Goal: Information Seeking & Learning: Learn about a topic

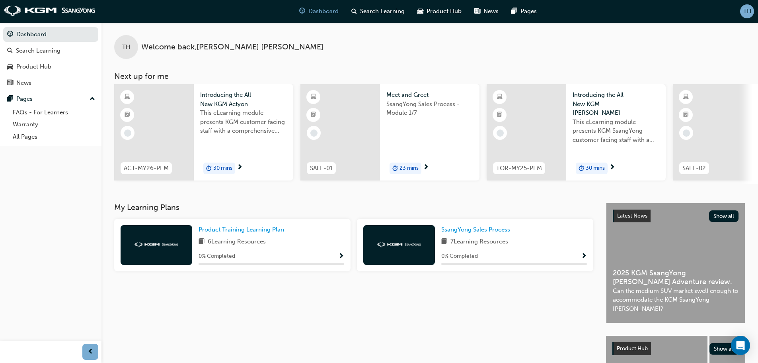
click at [339, 258] on span "Show Progress" at bounding box center [341, 256] width 6 height 7
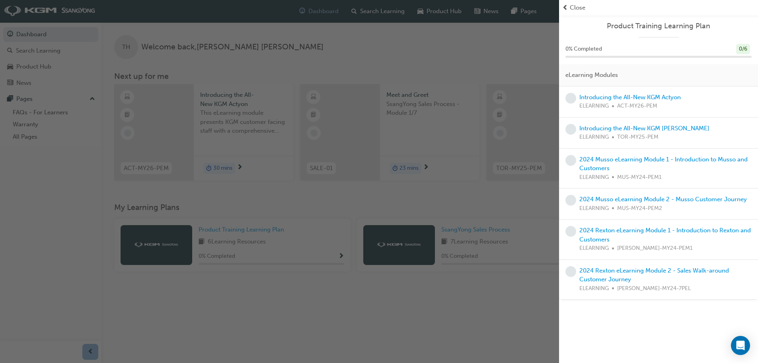
click at [339, 258] on div "button" at bounding box center [279, 181] width 559 height 363
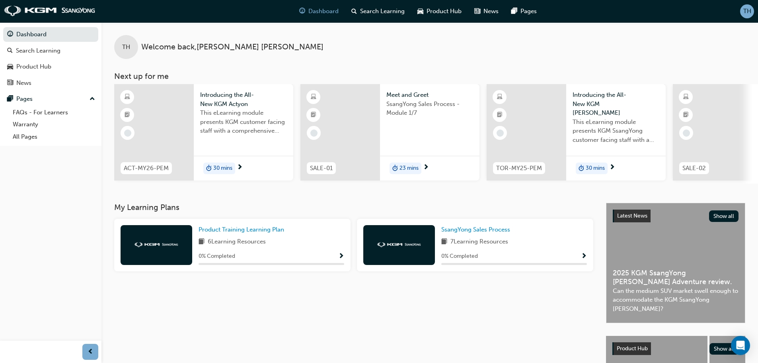
click at [516, 252] on div "SsangYong Sales Process 7 Learning Resources 0 % Completed" at bounding box center [515, 245] width 146 height 40
click at [584, 257] on span "Show Progress" at bounding box center [584, 256] width 6 height 7
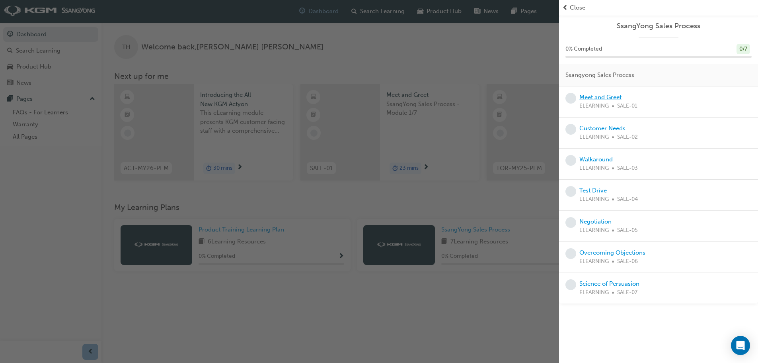
click at [614, 96] on link "Meet and Greet" at bounding box center [601, 97] width 42 height 7
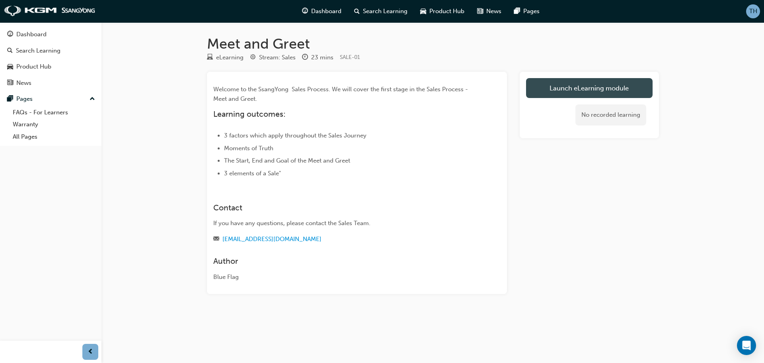
click at [601, 87] on link "Launch eLearning module" at bounding box center [589, 88] width 127 height 20
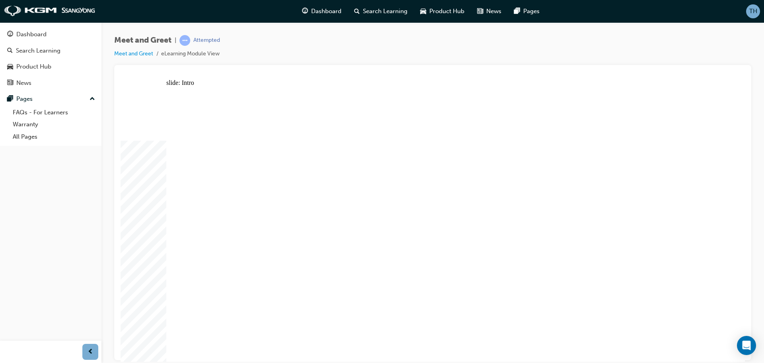
click at [738, 161] on div "slide: Intro Rectangle 1 Meet and Greet Rectangle 2 SSangYong Sales Process Rec…" at bounding box center [433, 220] width 625 height 282
click at [721, 135] on div "slide: Module Navigation Rectangle MODULE NAVIGATION arrow.png arrow.png Group …" at bounding box center [433, 220] width 625 height 282
click at [743, 186] on div "slide: Module Navigation Rectangle MODULE NAVIGATION arrow.png arrow.png Group …" at bounding box center [433, 220] width 625 height 282
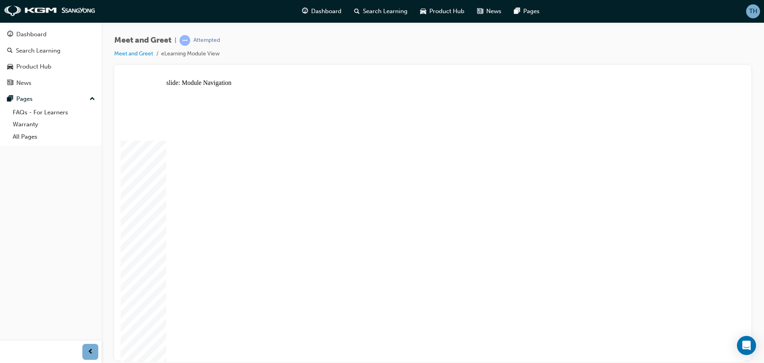
click at [733, 176] on div "slide: Learning Objectives Rectangle LEARNING OBJECTIVES arrow.png arrow.png Re…" at bounding box center [433, 220] width 625 height 282
click at [723, 127] on div "slide: Content Rectangle SSANGYONG SALES PROCESS arrow.png arrow.png Rectangle …" at bounding box center [433, 220] width 625 height 282
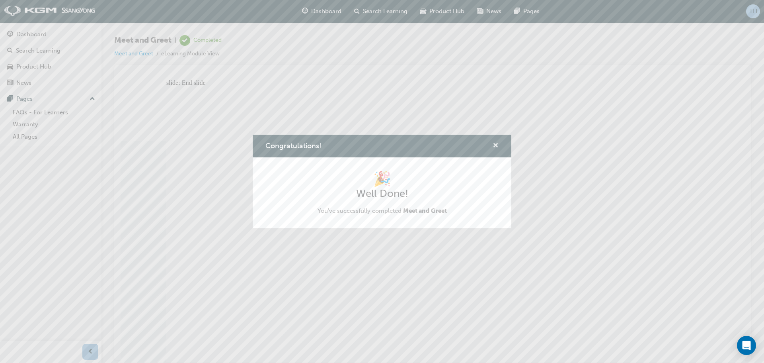
click at [497, 148] on span "cross-icon" at bounding box center [496, 146] width 6 height 7
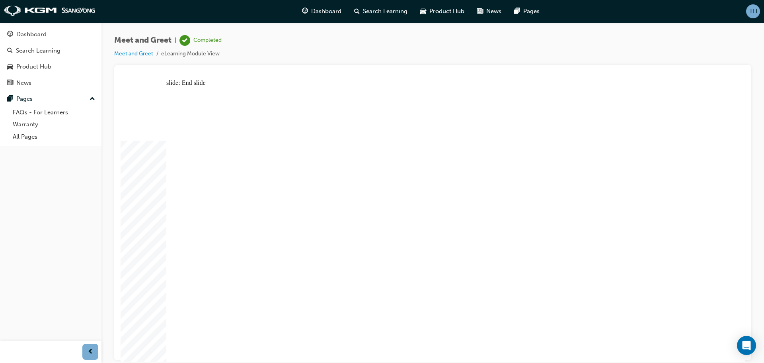
click at [92, 349] on span "prev-icon" at bounding box center [91, 352] width 6 height 10
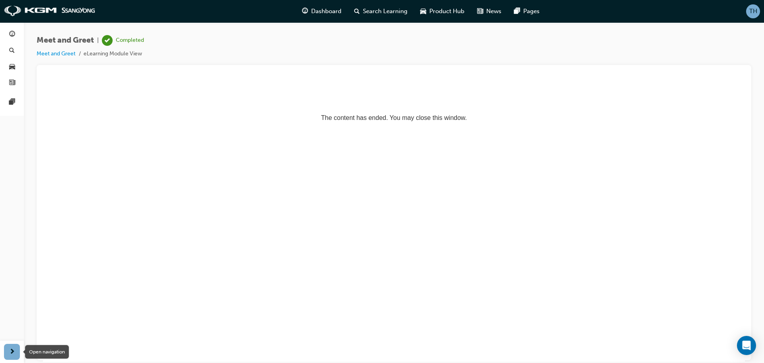
click at [15, 352] on div "button" at bounding box center [12, 352] width 16 height 16
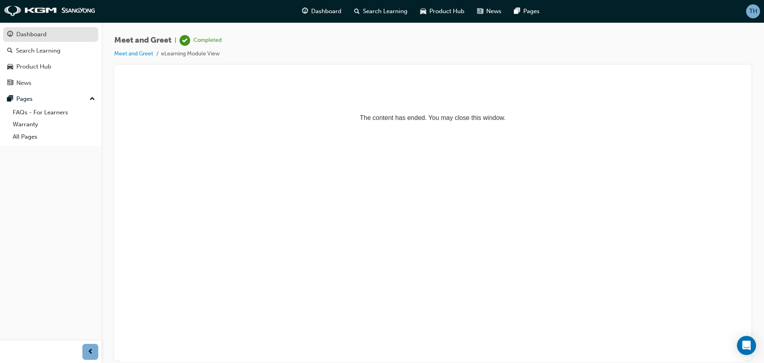
click at [33, 31] on div "Dashboard" at bounding box center [31, 34] width 30 height 9
